Goal: Information Seeking & Learning: Check status

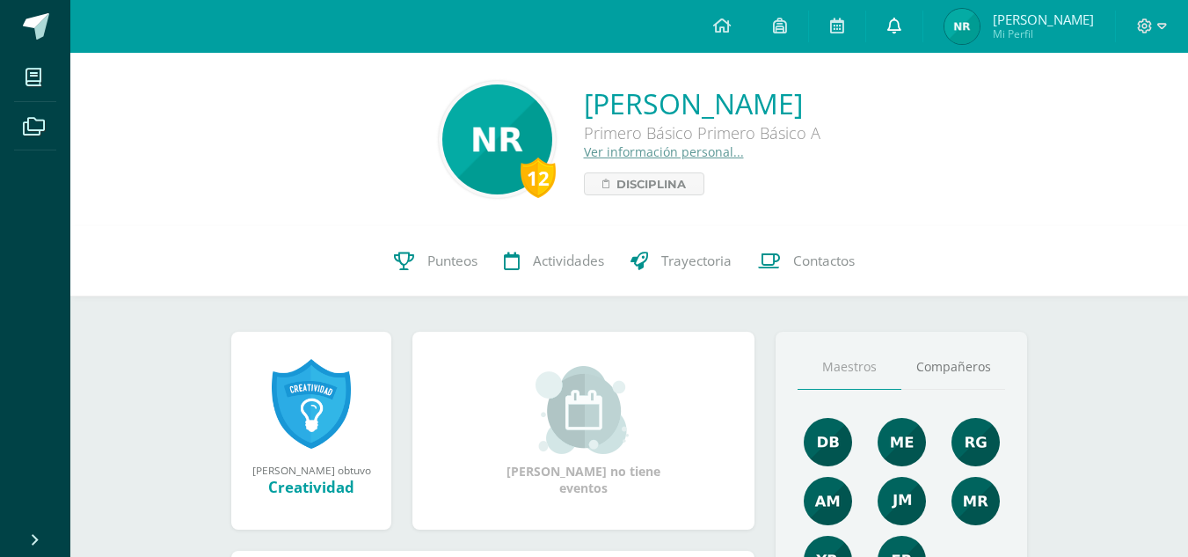
scroll to position [130, 0]
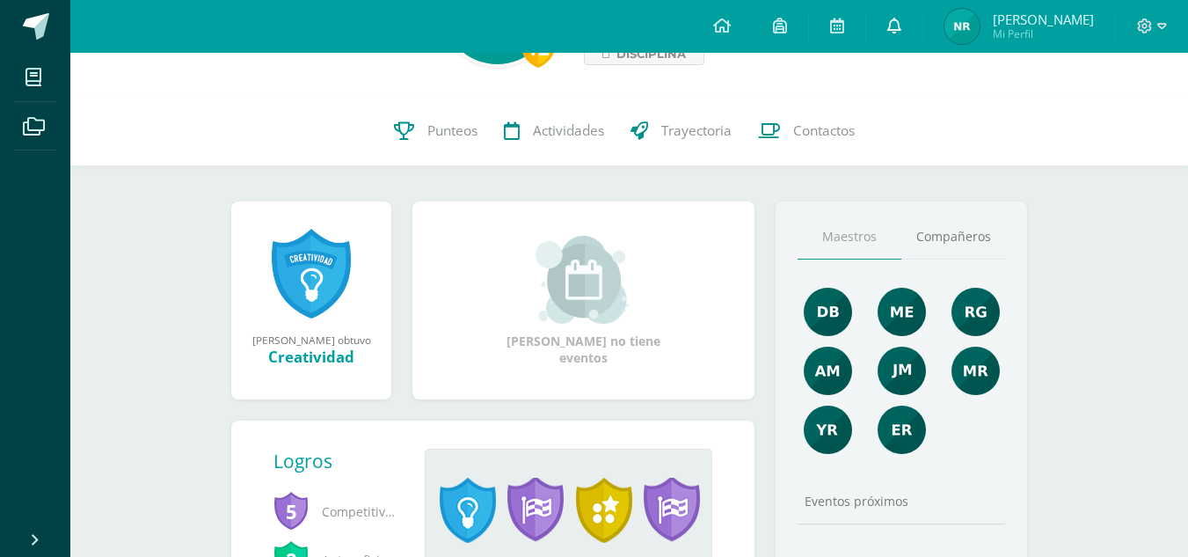
click at [901, 33] on icon at bounding box center [894, 26] width 14 height 16
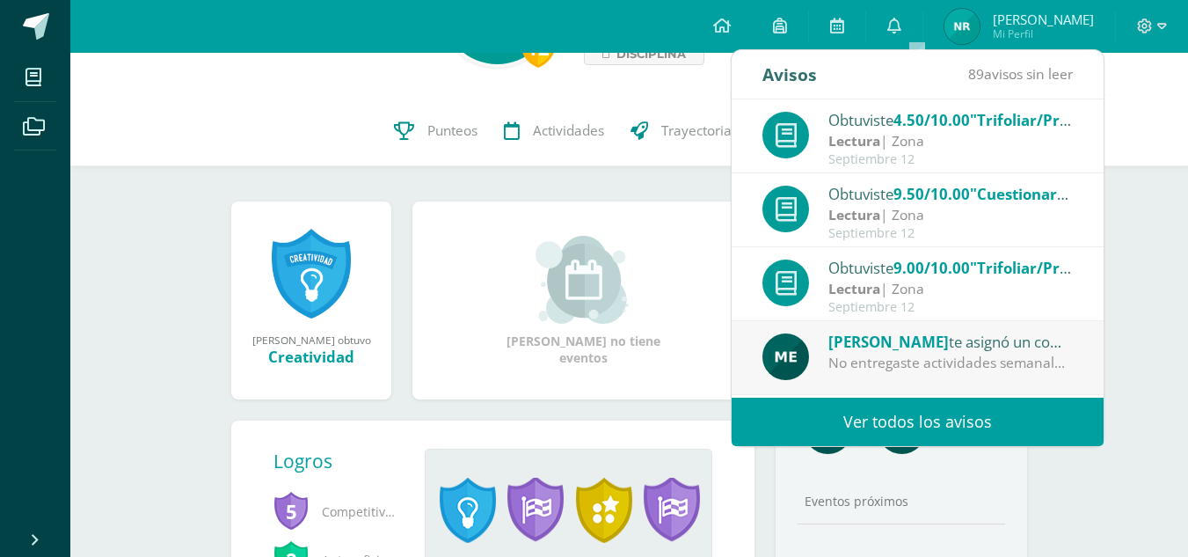
scroll to position [133, 0]
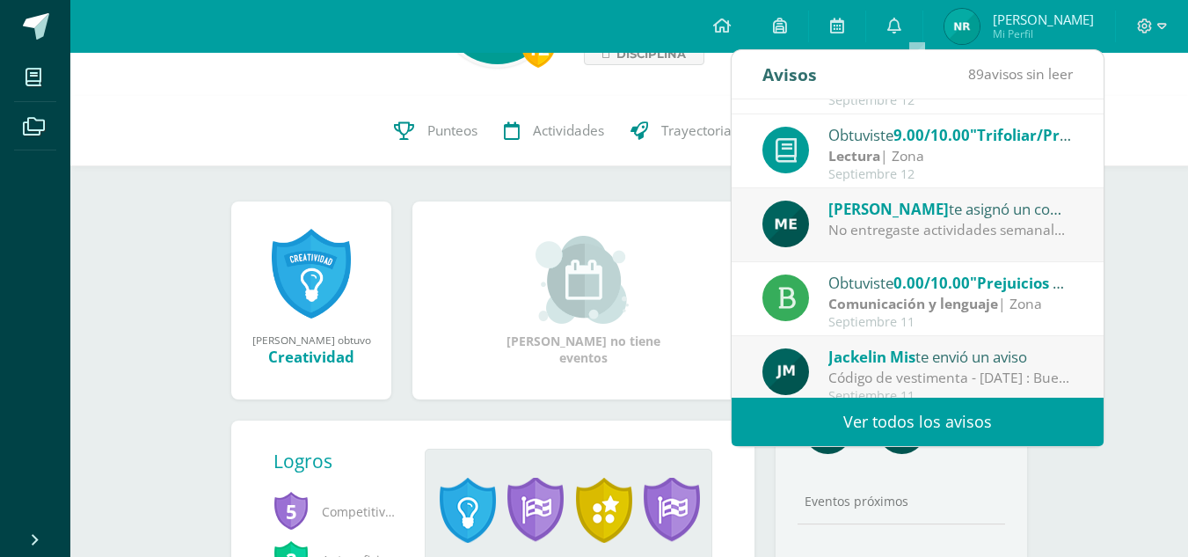
click at [1141, 304] on div "12 [PERSON_NAME] Primero Básico Primero Básico A Ver información personal... Di…" at bounding box center [629, 393] width 1118 height 941
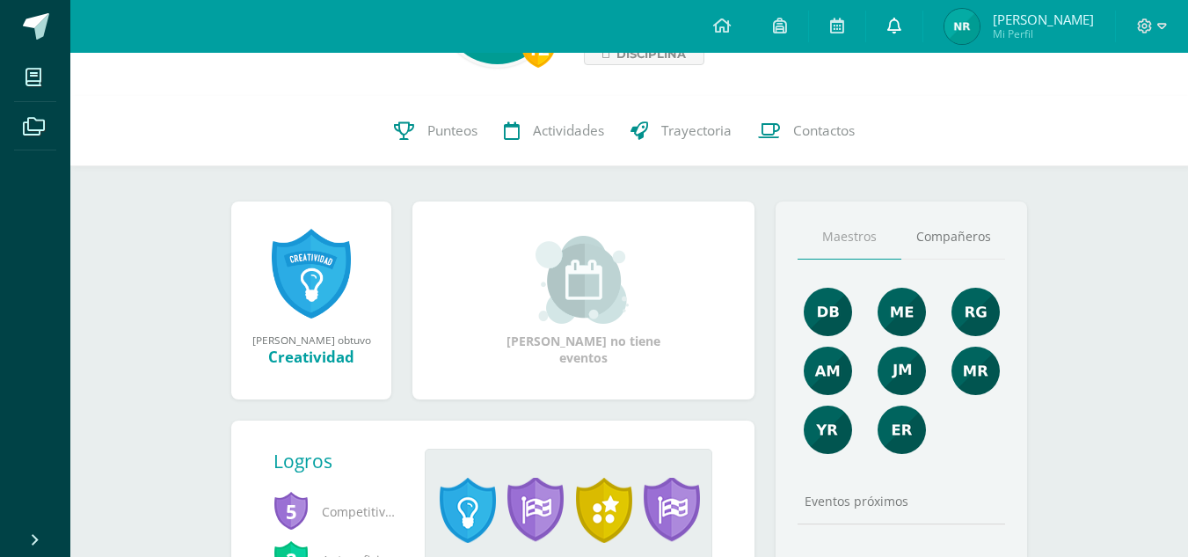
click at [901, 31] on icon at bounding box center [894, 26] width 14 height 16
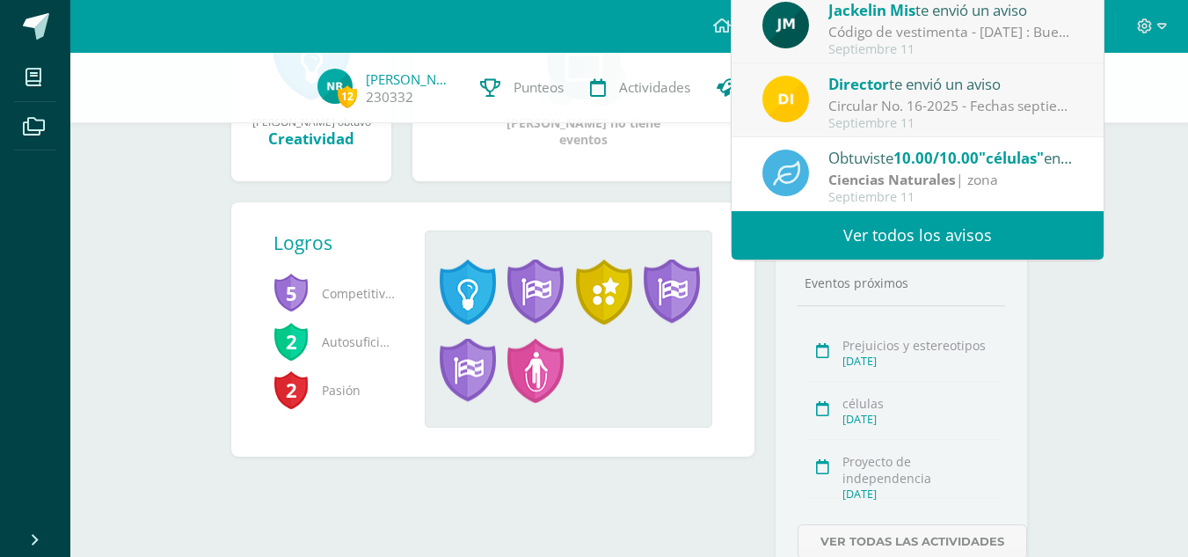
scroll to position [342, 0]
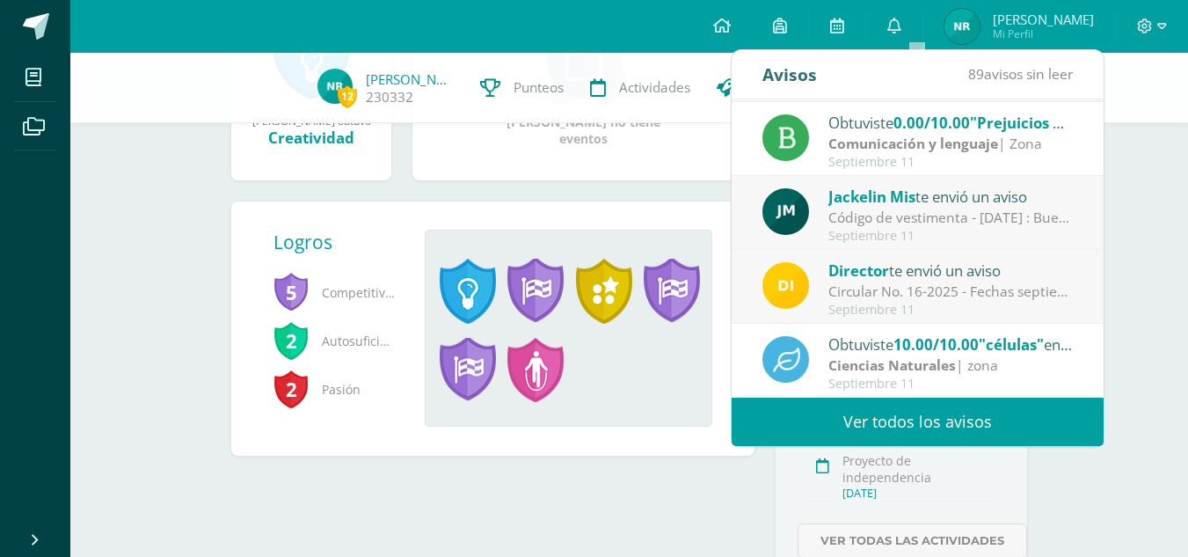
click at [914, 433] on link "Ver todos los avisos" at bounding box center [918, 421] width 372 height 48
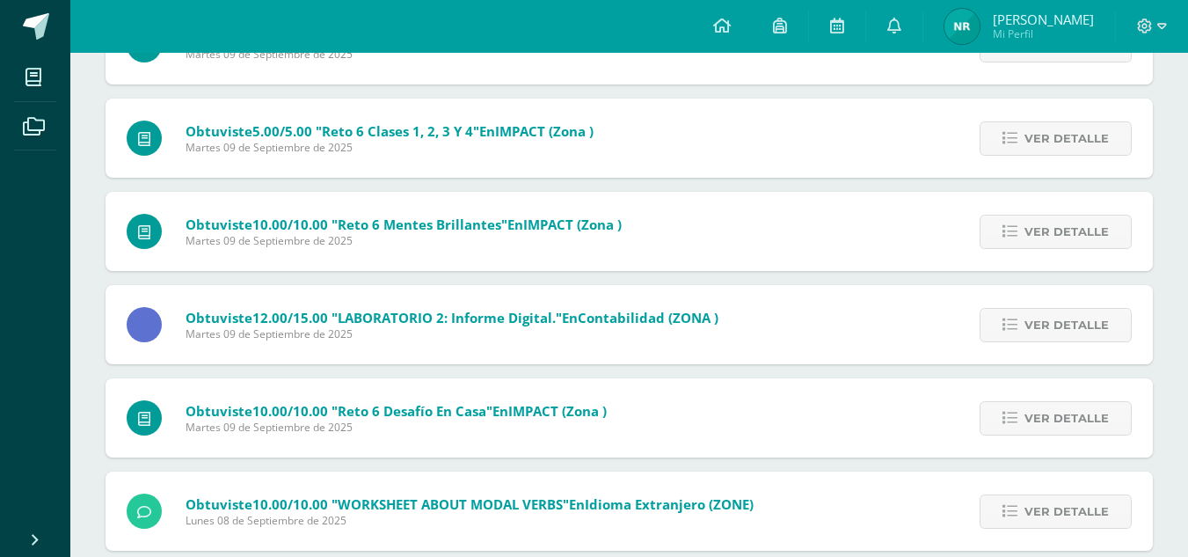
scroll to position [1579, 0]
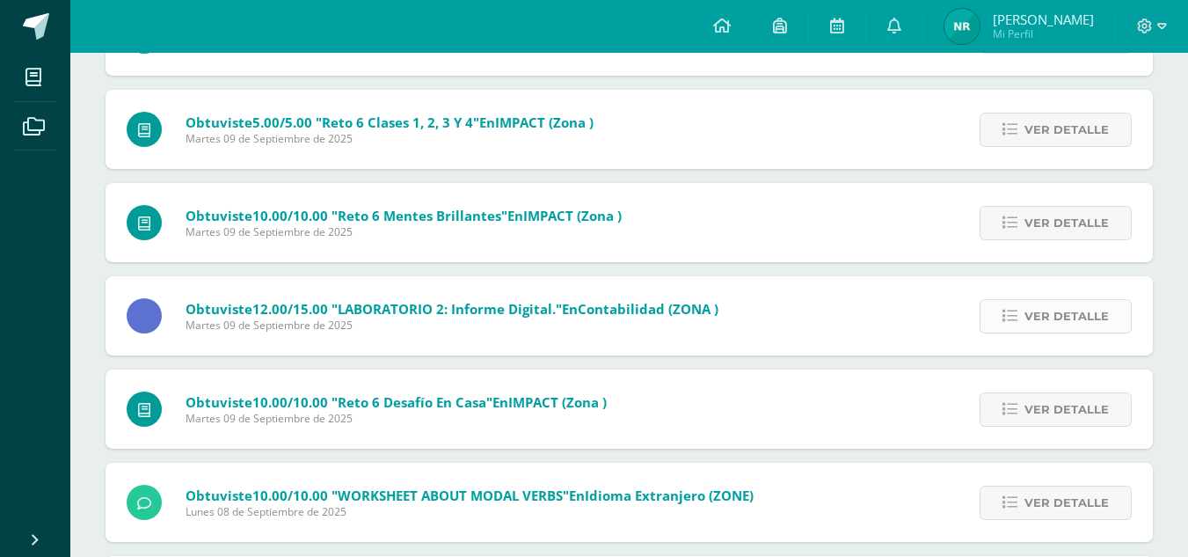
click at [1039, 313] on span "Ver detalle" at bounding box center [1066, 316] width 84 height 33
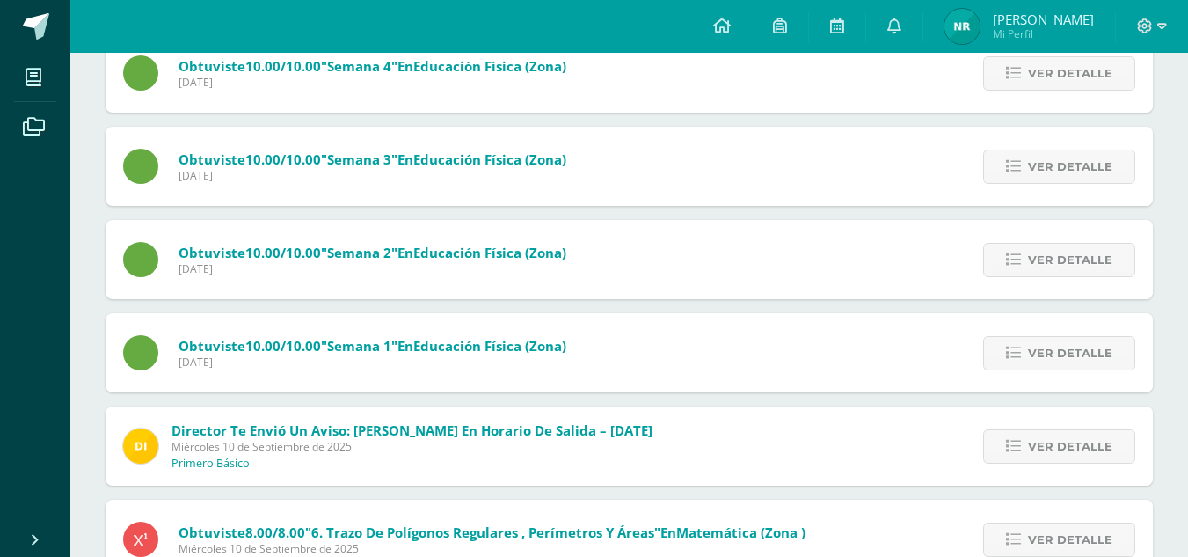
scroll to position [0, 0]
